Goal: Check status: Check status

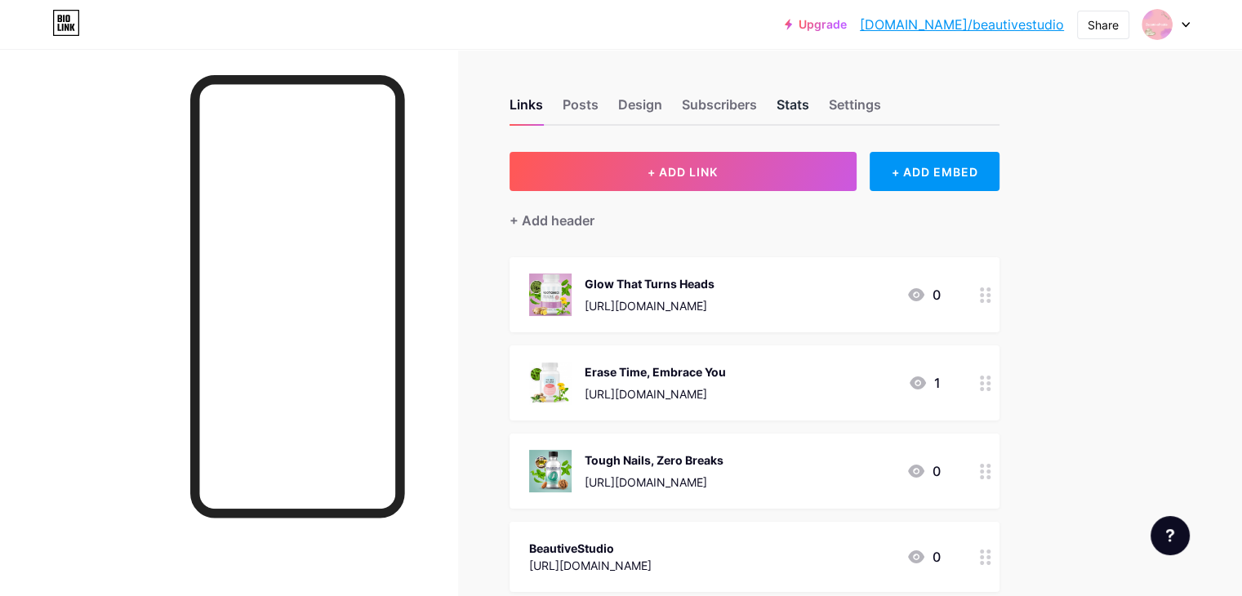
click at [809, 108] on div "Stats" at bounding box center [792, 109] width 33 height 29
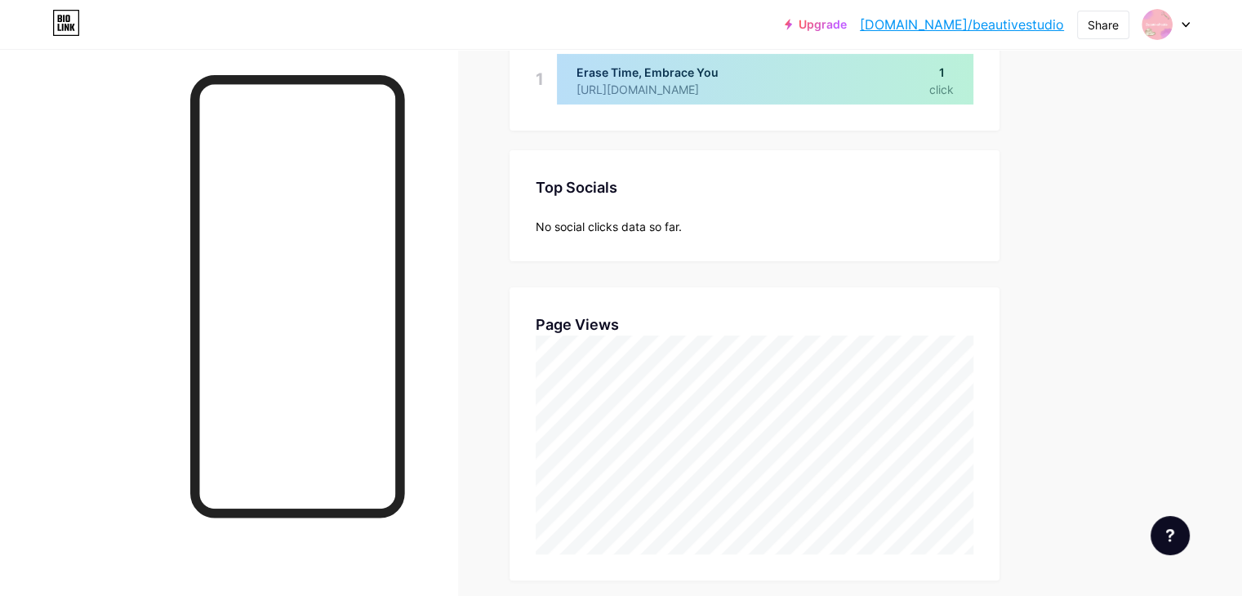
scroll to position [127, 0]
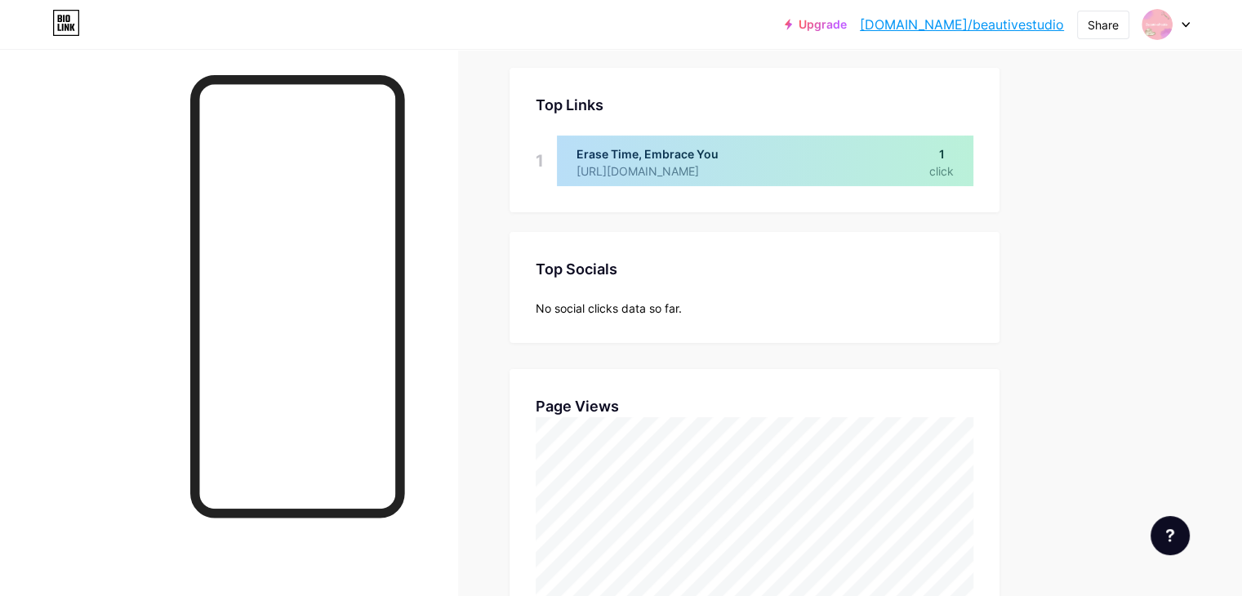
click at [969, 23] on link "[DOMAIN_NAME]/beautivestudio" at bounding box center [962, 25] width 204 height 20
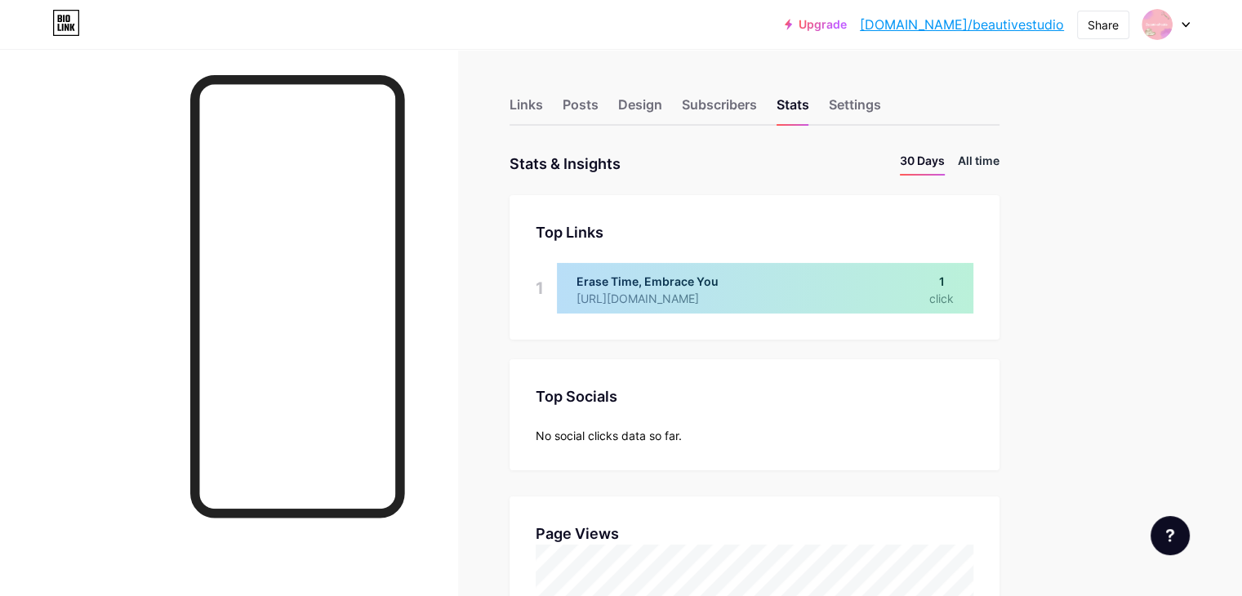
click at [999, 162] on li "All time" at bounding box center [979, 164] width 42 height 24
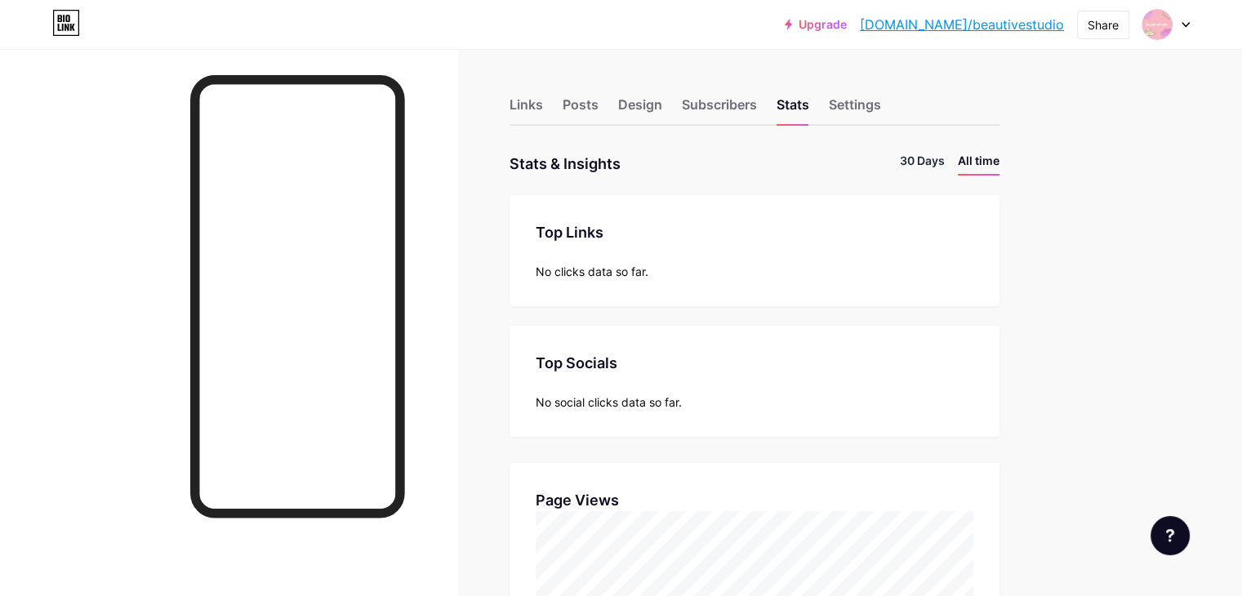
click at [945, 174] on li "30 Days" at bounding box center [922, 164] width 45 height 24
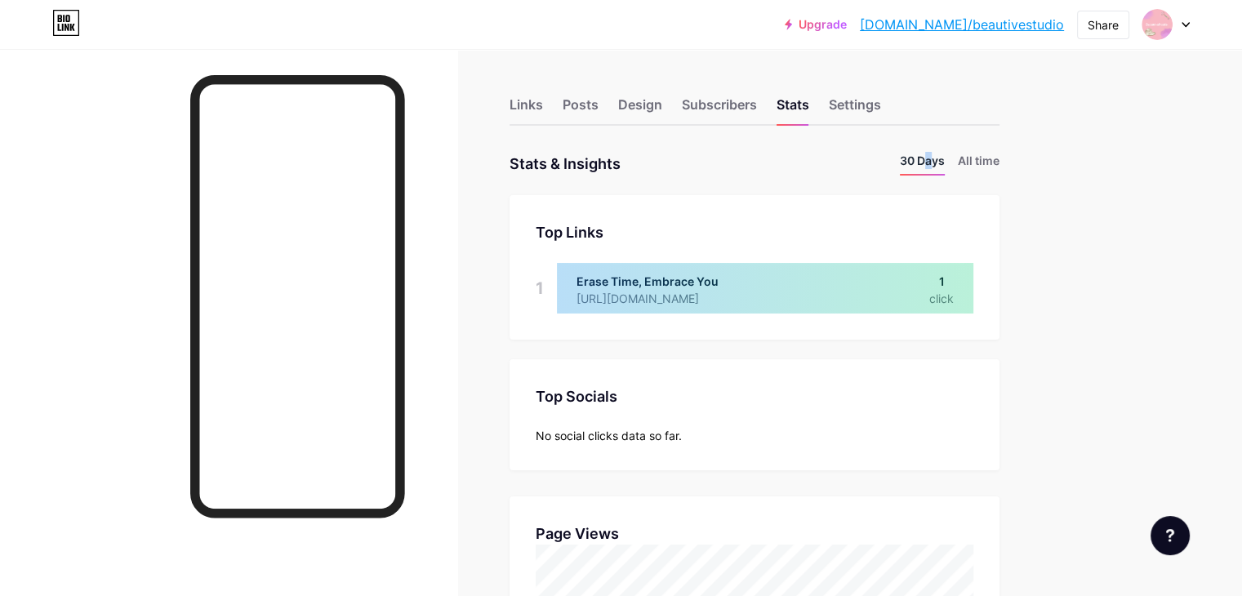
scroll to position [595, 1241]
click at [945, 162] on li "30 Days" at bounding box center [922, 164] width 45 height 24
click at [543, 107] on div "Links" at bounding box center [525, 109] width 33 height 29
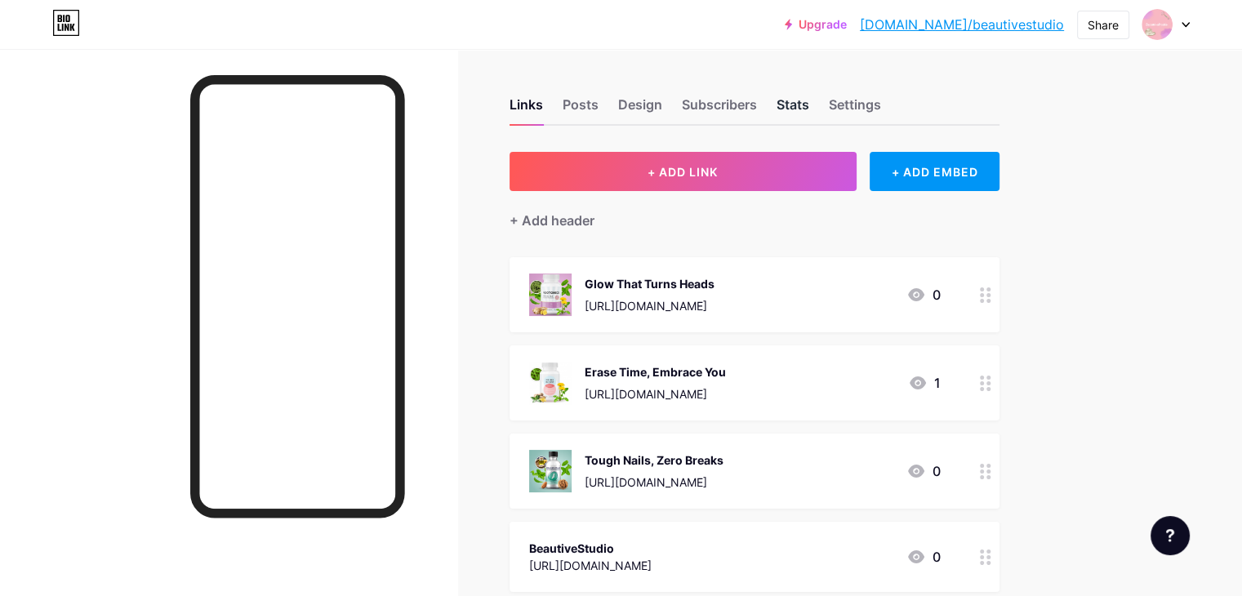
click at [809, 118] on div "Stats" at bounding box center [792, 109] width 33 height 29
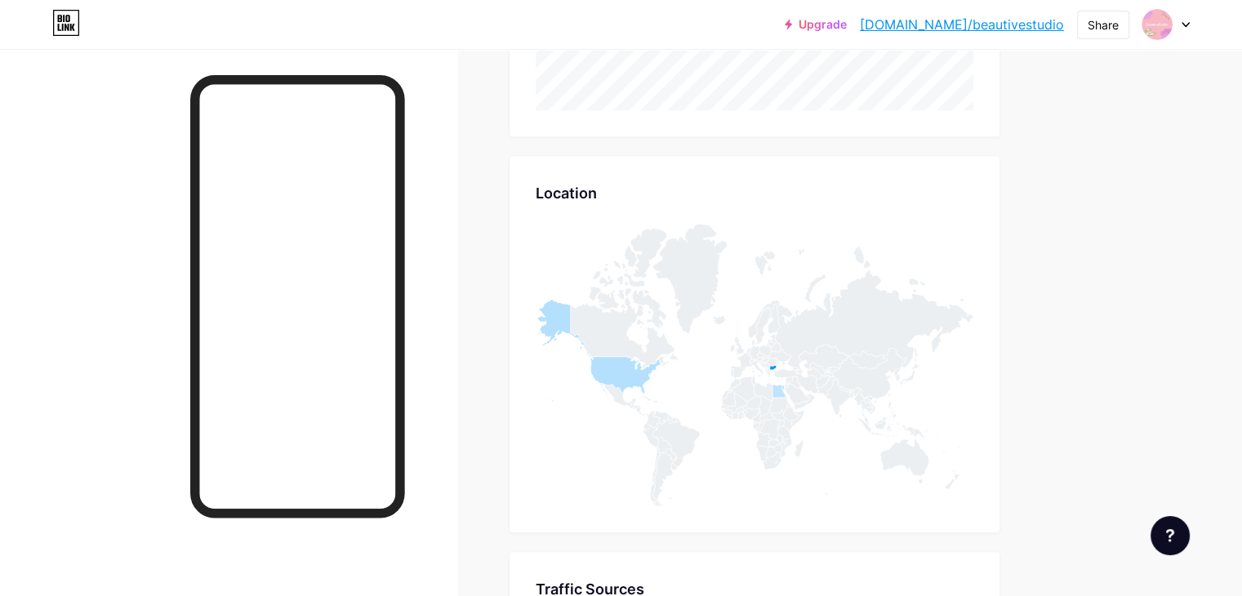
scroll to position [898, 0]
